Goal: Task Accomplishment & Management: Manage account settings

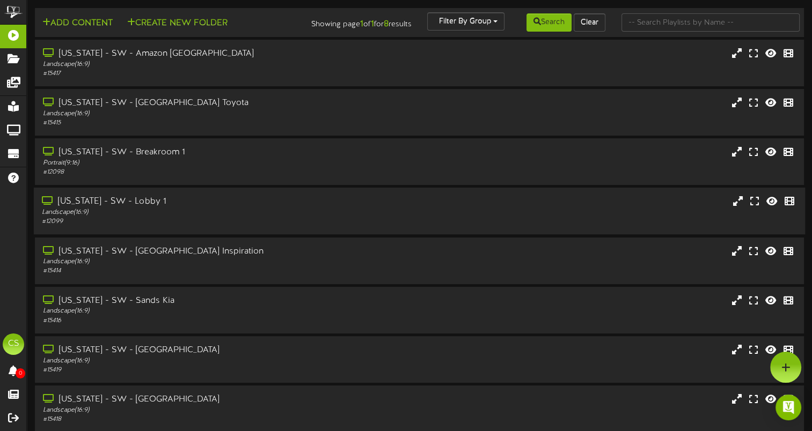
click at [144, 216] on div "Landscape ( 16:9 )" at bounding box center [194, 212] width 305 height 9
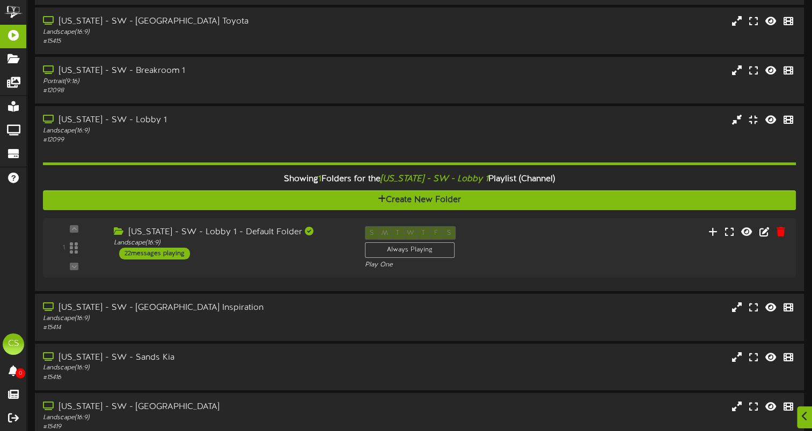
scroll to position [161, 0]
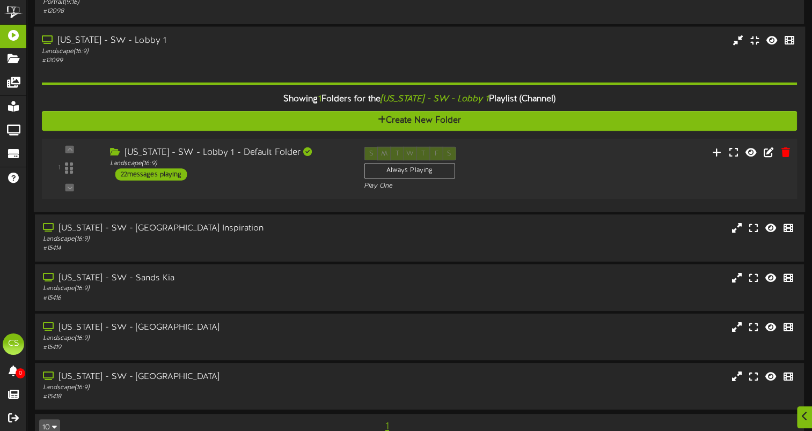
click at [239, 174] on div "Arizona - SW - Lobby 1 - Default Folder Landscape ( 16:9 ) 22 messages playing" at bounding box center [228, 164] width 254 height 34
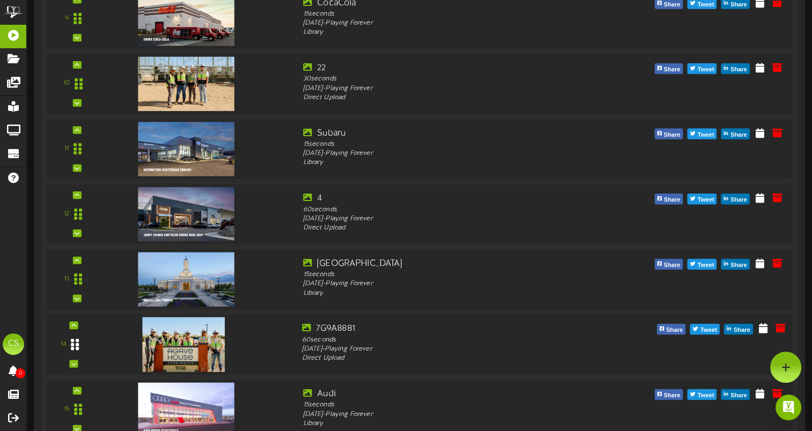
scroll to position [891, 0]
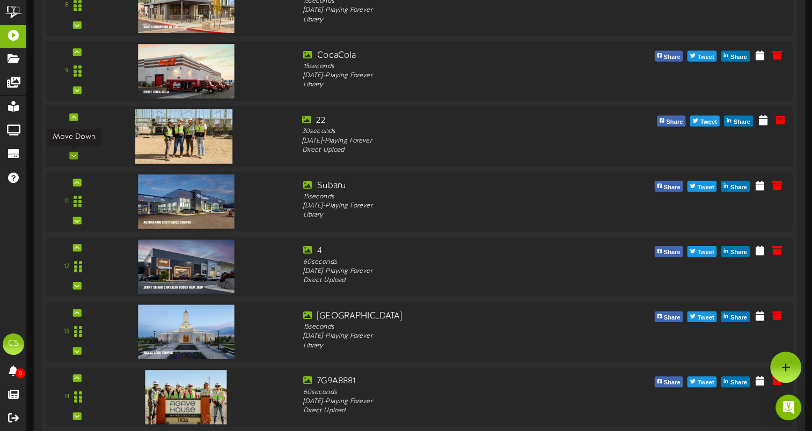
click at [74, 157] on icon at bounding box center [73, 155] width 5 height 5
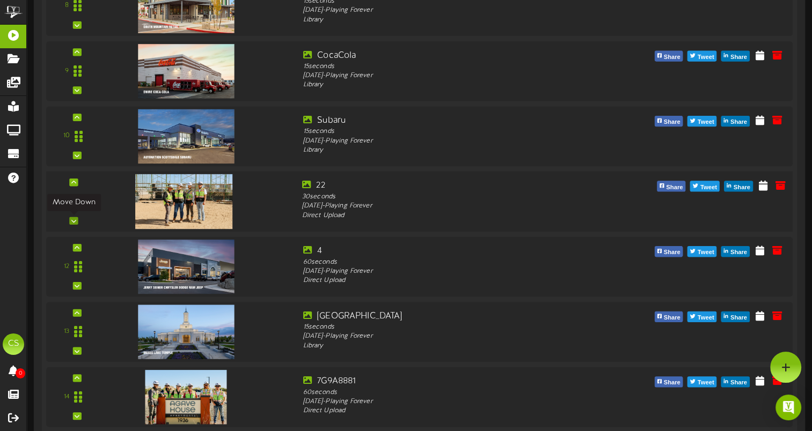
click at [71, 221] on div at bounding box center [73, 221] width 9 height 8
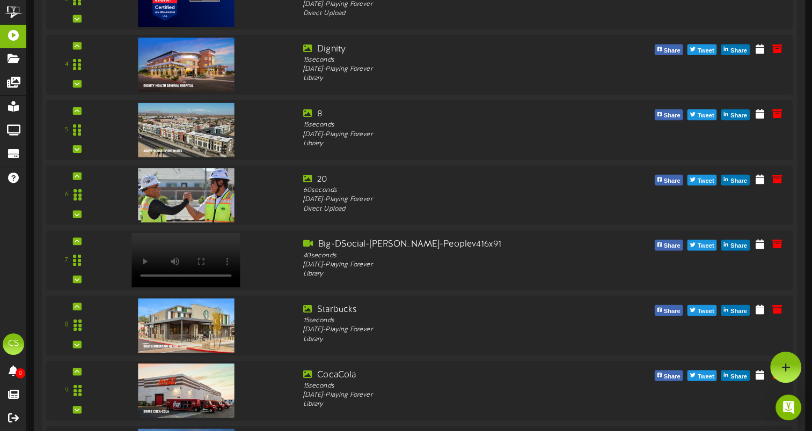
scroll to position [569, 0]
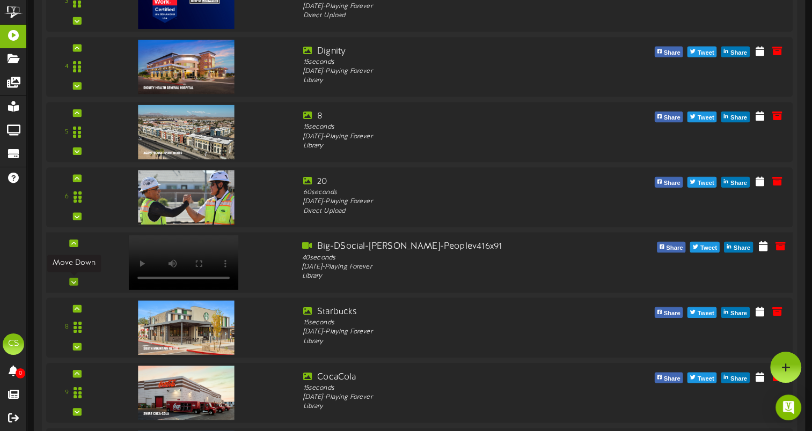
click at [76, 283] on icon at bounding box center [73, 281] width 5 height 5
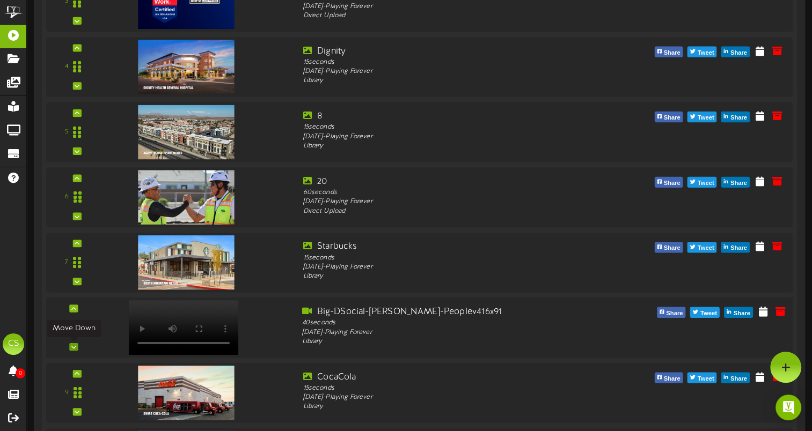
click at [73, 346] on icon at bounding box center [73, 346] width 5 height 5
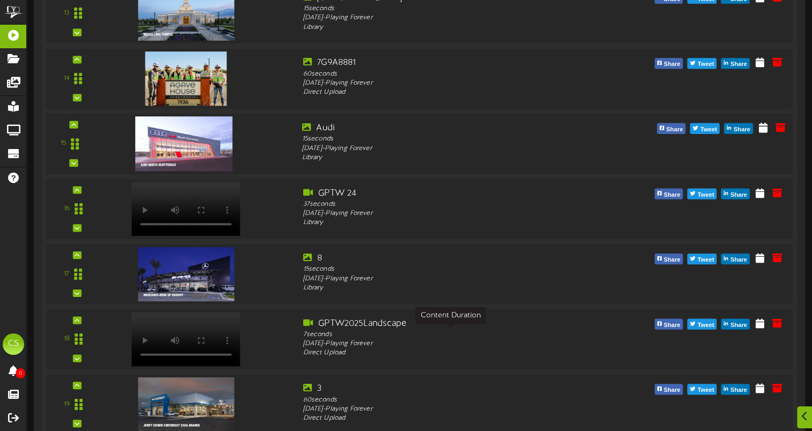
scroll to position [1213, 0]
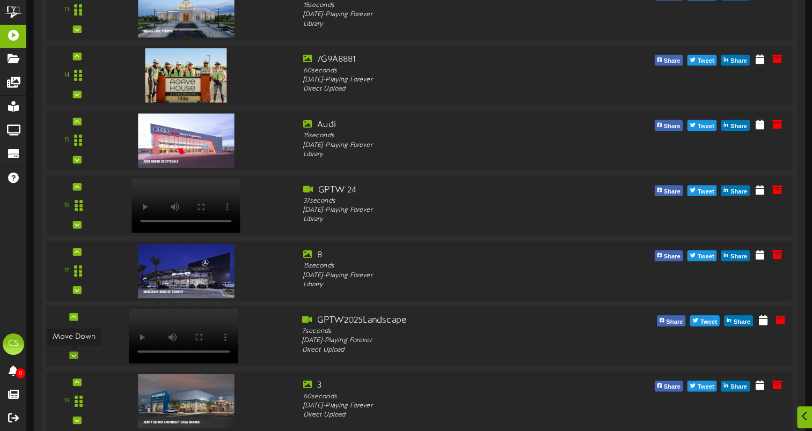
click at [76, 355] on icon at bounding box center [73, 355] width 5 height 5
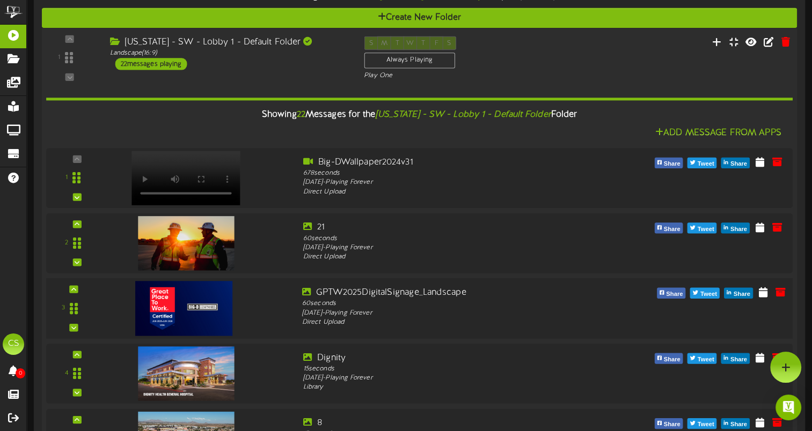
scroll to position [247, 0]
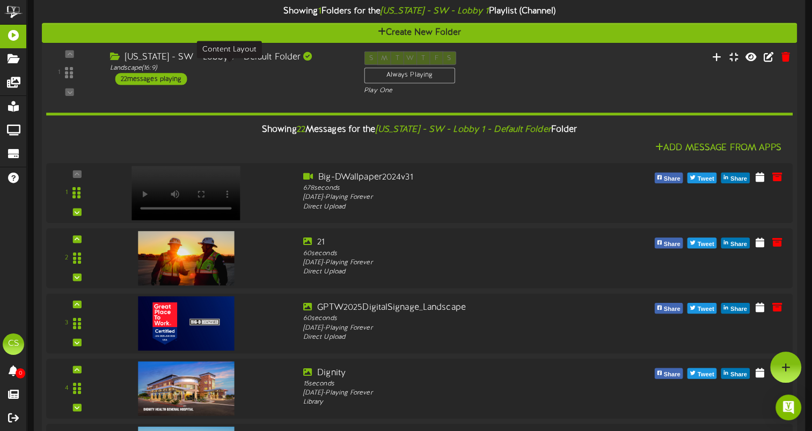
click at [288, 72] on div "Landscape ( 16:9 )" at bounding box center [228, 68] width 238 height 9
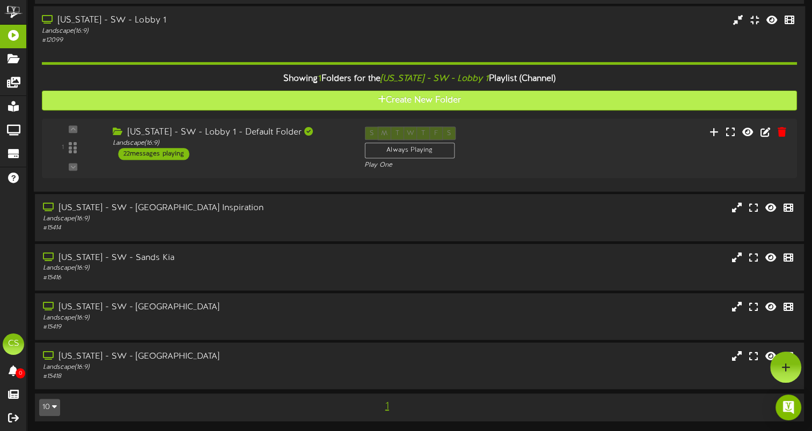
scroll to position [0, 0]
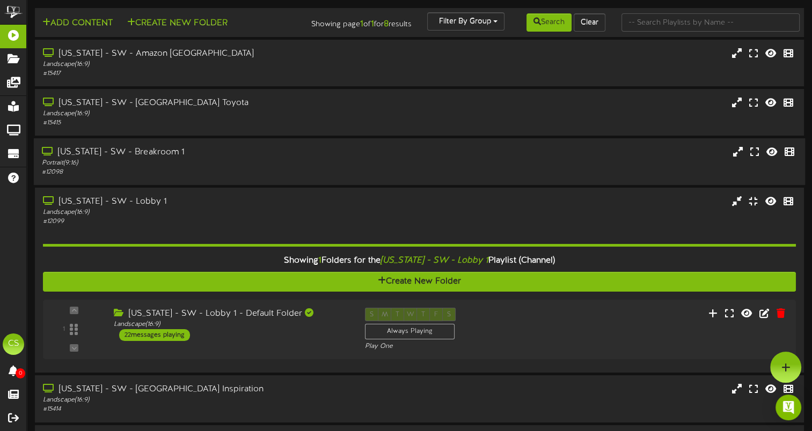
click at [143, 172] on div "# 12098" at bounding box center [194, 172] width 305 height 9
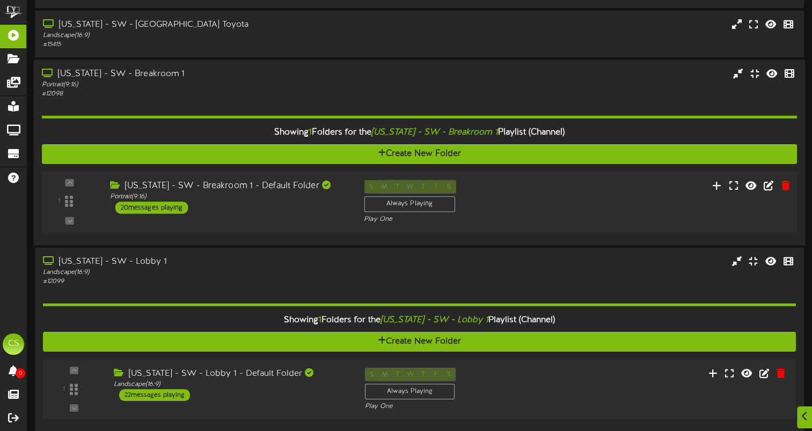
scroll to position [107, 0]
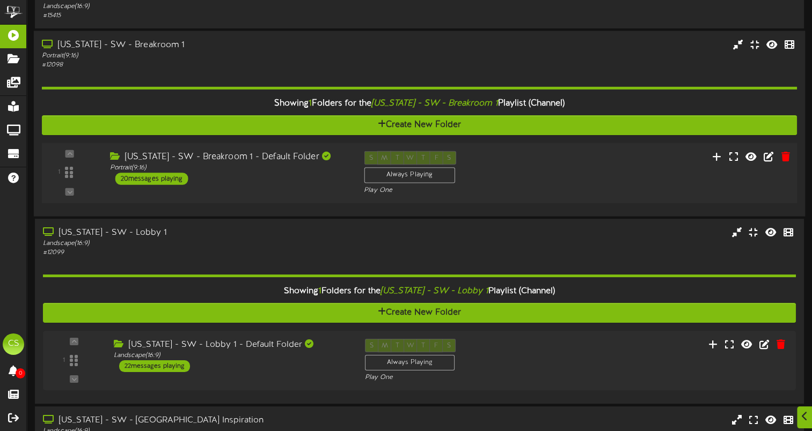
click at [236, 181] on div "Arizona - SW - Breakroom 1 - Default Folder Portrait ( 9:16 ) 20 messages playi…" at bounding box center [228, 168] width 254 height 34
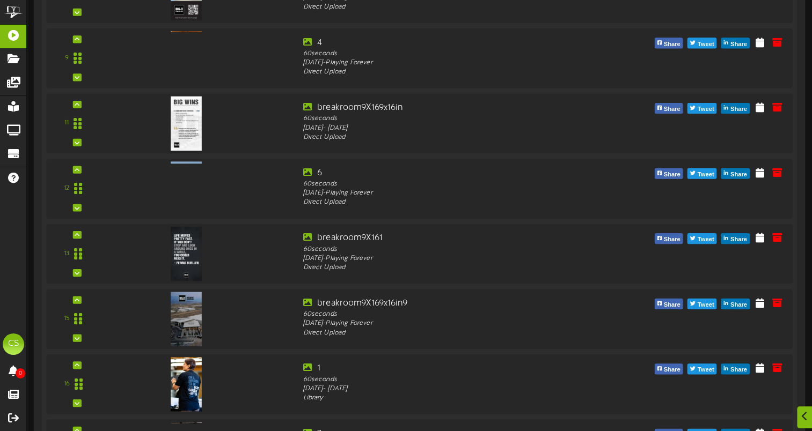
scroll to position [805, 0]
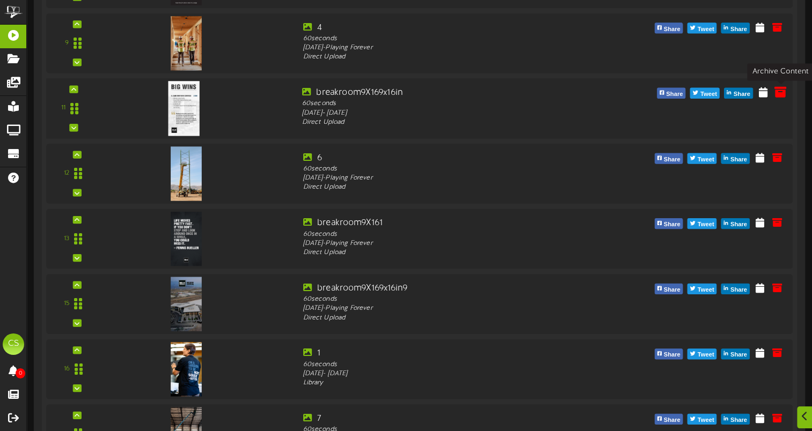
click at [775, 91] on icon at bounding box center [780, 92] width 12 height 12
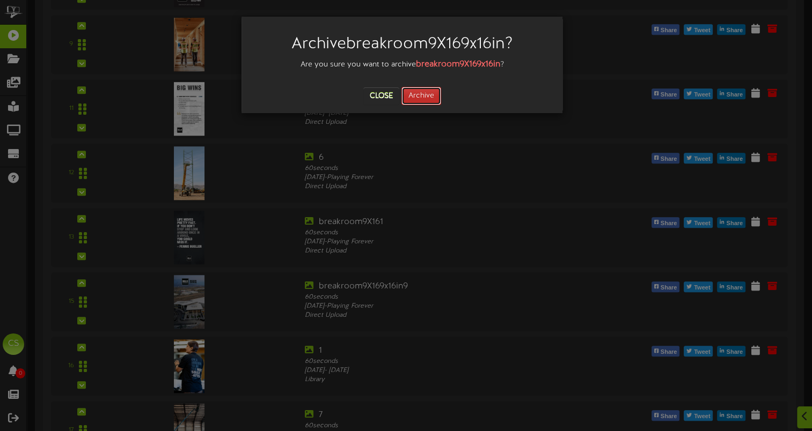
click at [423, 91] on button "Archive" at bounding box center [421, 96] width 40 height 18
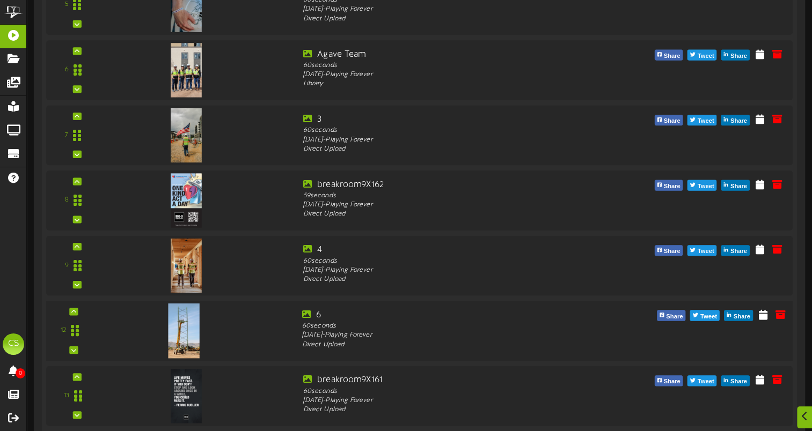
scroll to position [584, 0]
